Goal: Information Seeking & Learning: Learn about a topic

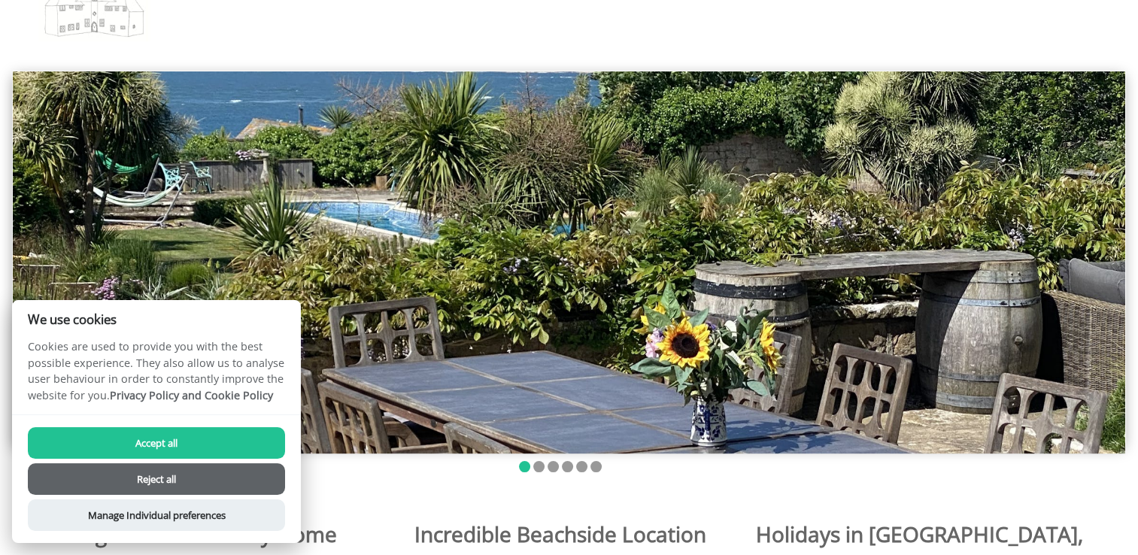
scroll to position [126, 0]
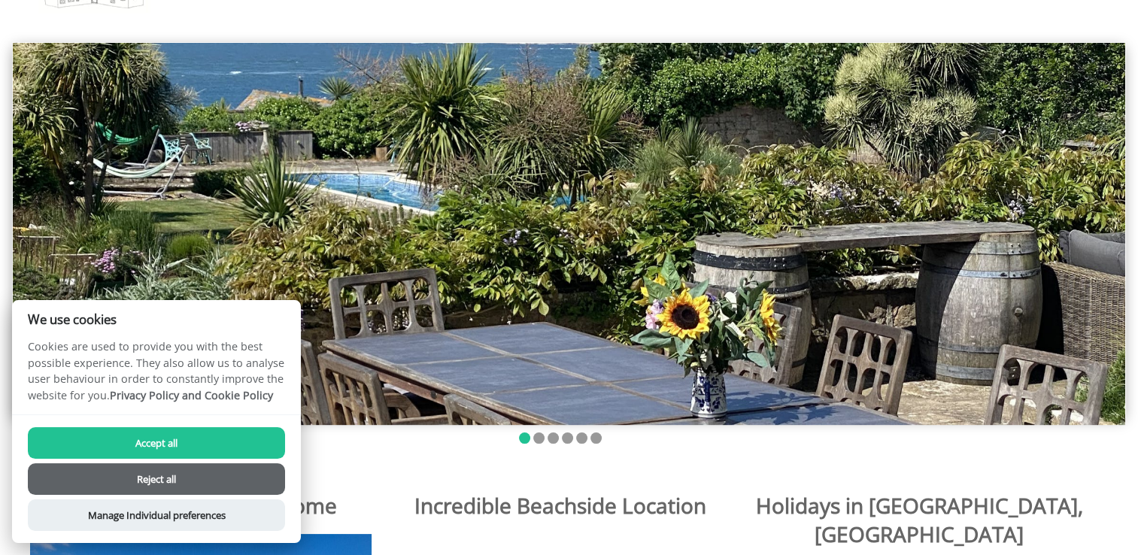
click at [210, 471] on button "Reject all" at bounding box center [156, 479] width 257 height 32
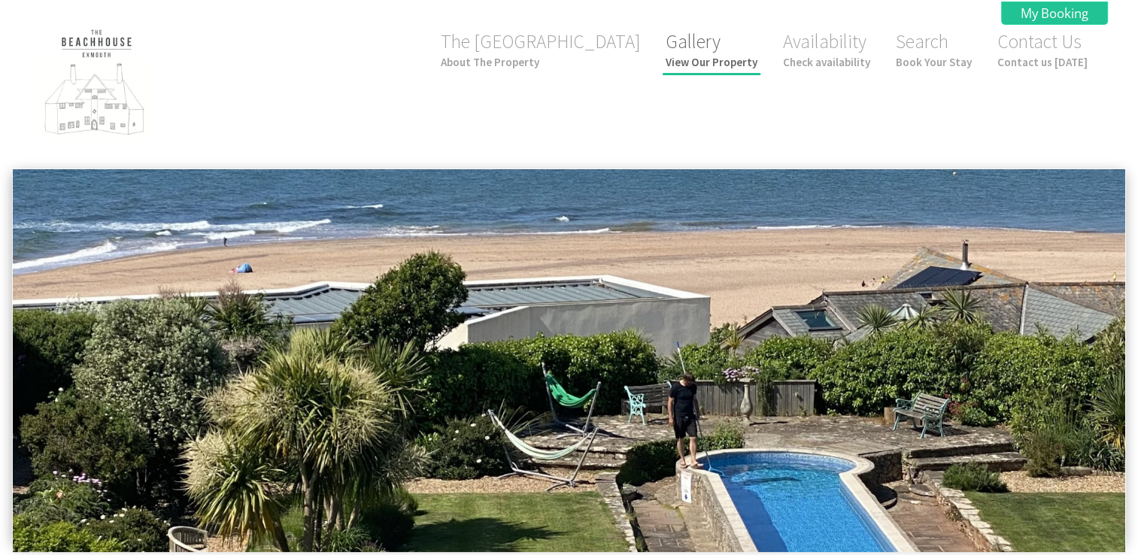
click at [697, 59] on small "View Our Property" at bounding box center [711, 62] width 92 height 14
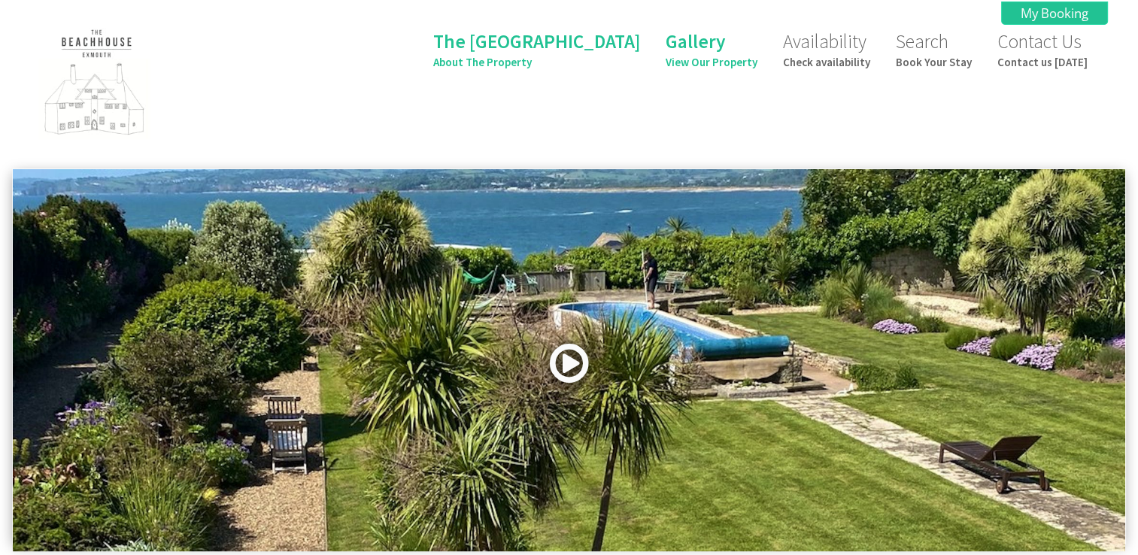
click at [563, 366] on link at bounding box center [569, 369] width 45 height 62
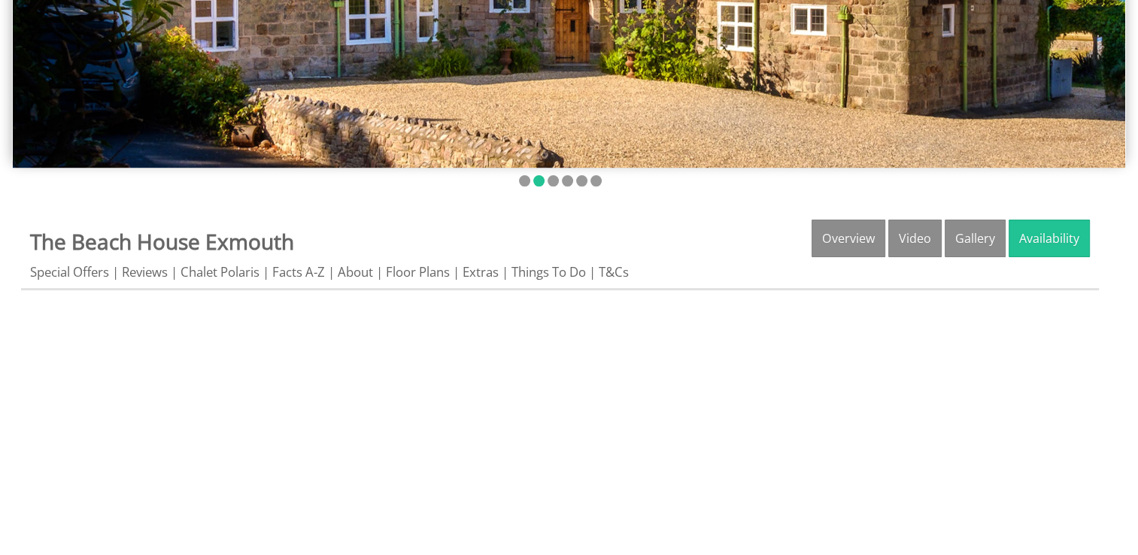
scroll to position [380, 0]
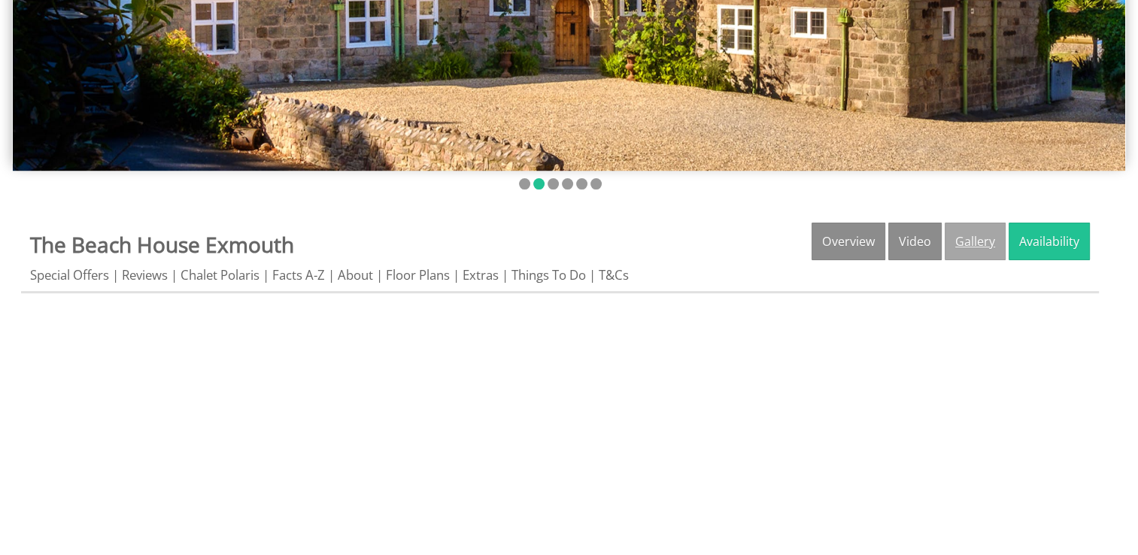
click at [965, 242] on link "Gallery" at bounding box center [974, 242] width 61 height 38
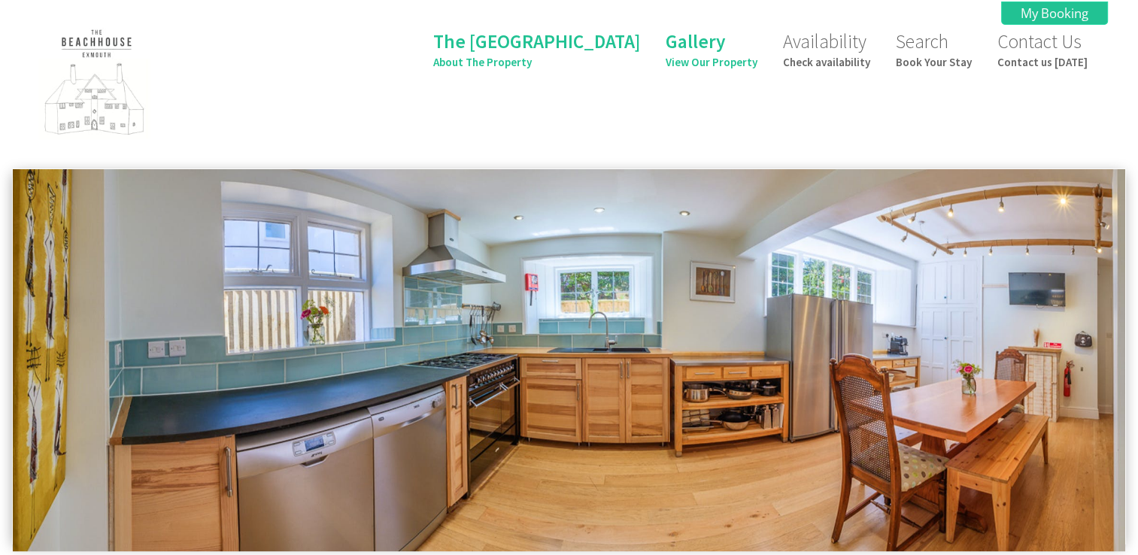
click at [1132, 44] on header "The Beach House About The Property Gallery View Our Property Availability Check…" at bounding box center [569, 80] width 1138 height 161
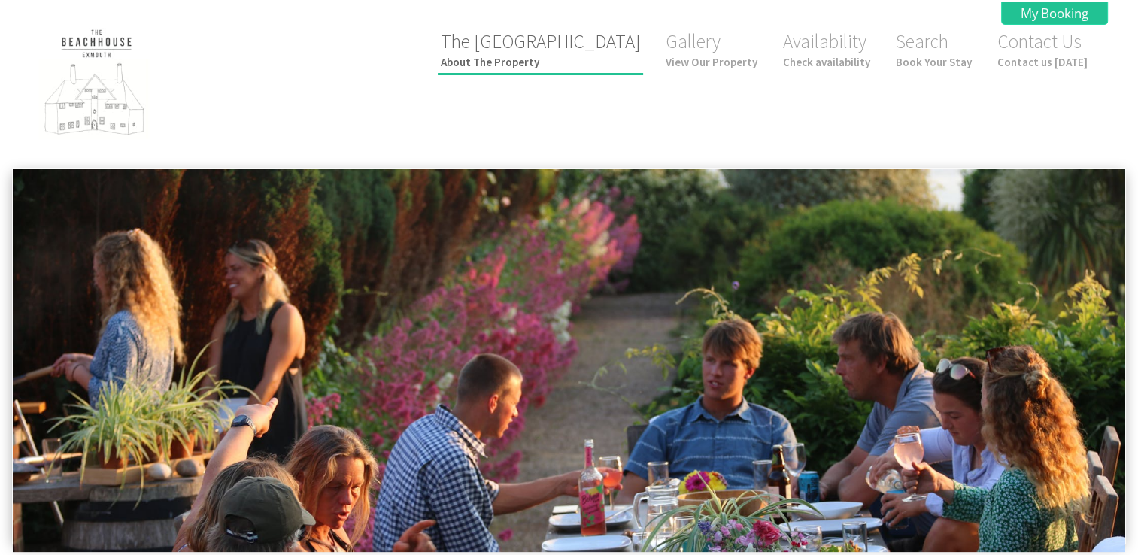
click at [582, 69] on small "About The Property" at bounding box center [540, 62] width 199 height 14
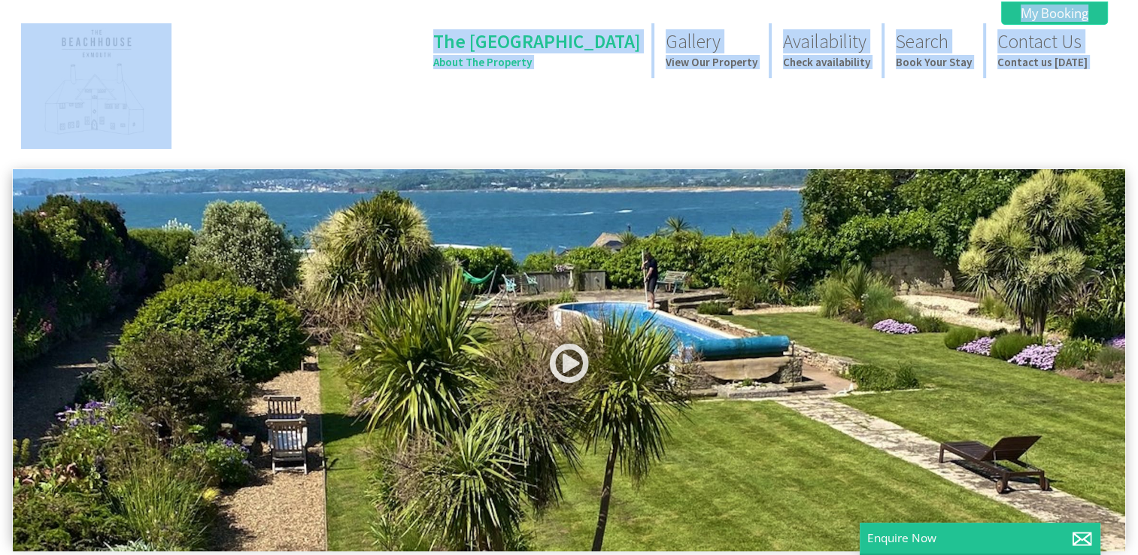
drag, startPoint x: 1135, startPoint y: 80, endPoint x: 1120, endPoint y: 168, distance: 89.2
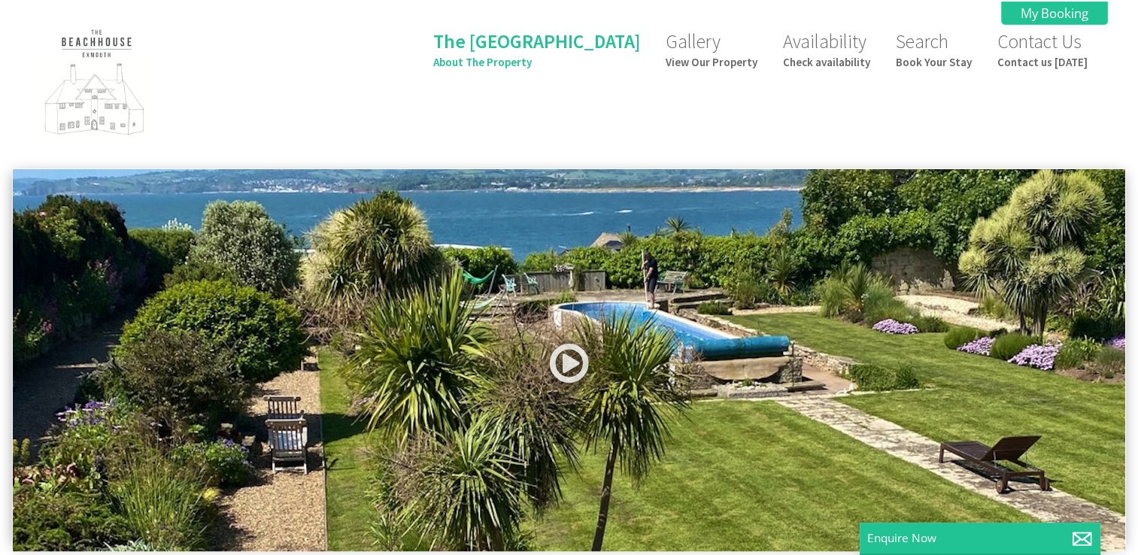
drag, startPoint x: 1120, startPoint y: 168, endPoint x: 1078, endPoint y: 154, distance: 43.5
click at [1078, 154] on header "The Beach House About The Property Gallery View Our Property Availability Check…" at bounding box center [569, 80] width 1138 height 161
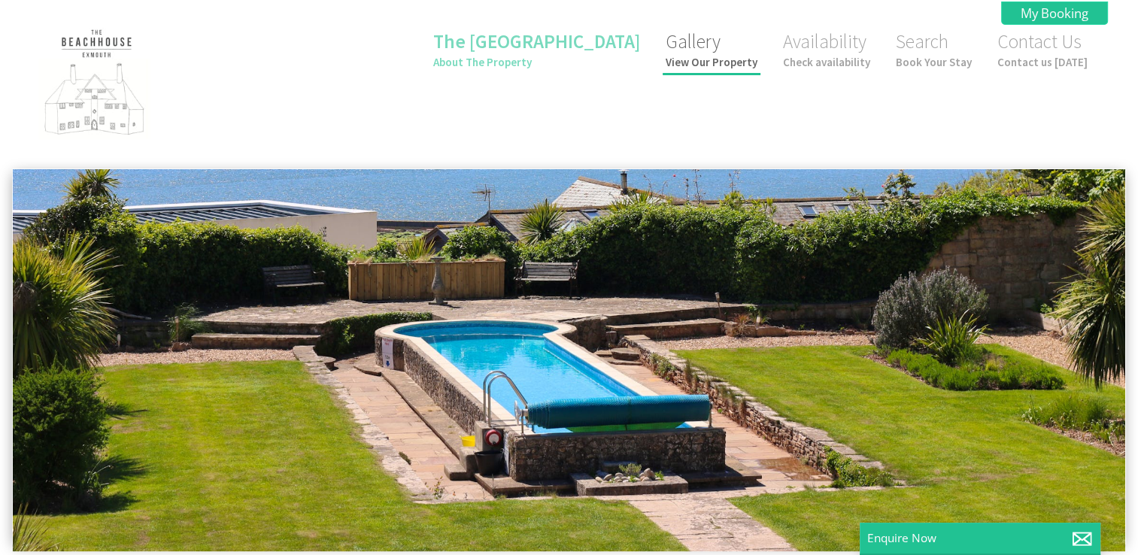
click at [710, 65] on small "View Our Property" at bounding box center [711, 62] width 92 height 14
